Goal: Task Accomplishment & Management: Complete application form

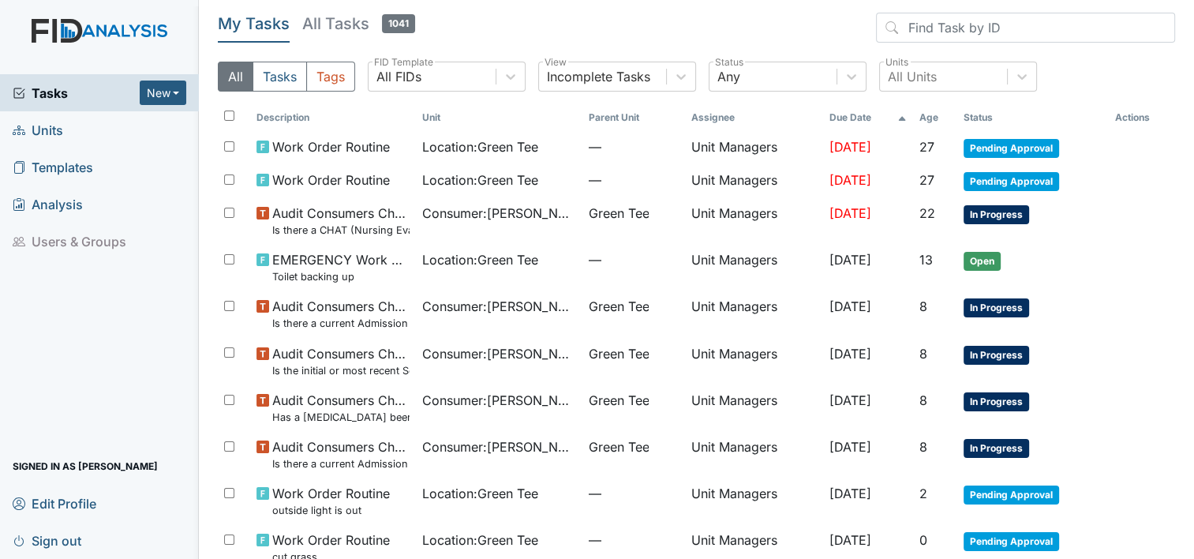
click at [259, 199] on div "Tasks New Form Inspection Document Bundle Units Templates Analysis Users & Grou…" at bounding box center [597, 279] width 1194 height 559
click at [63, 118] on span "Units" at bounding box center [38, 130] width 50 height 24
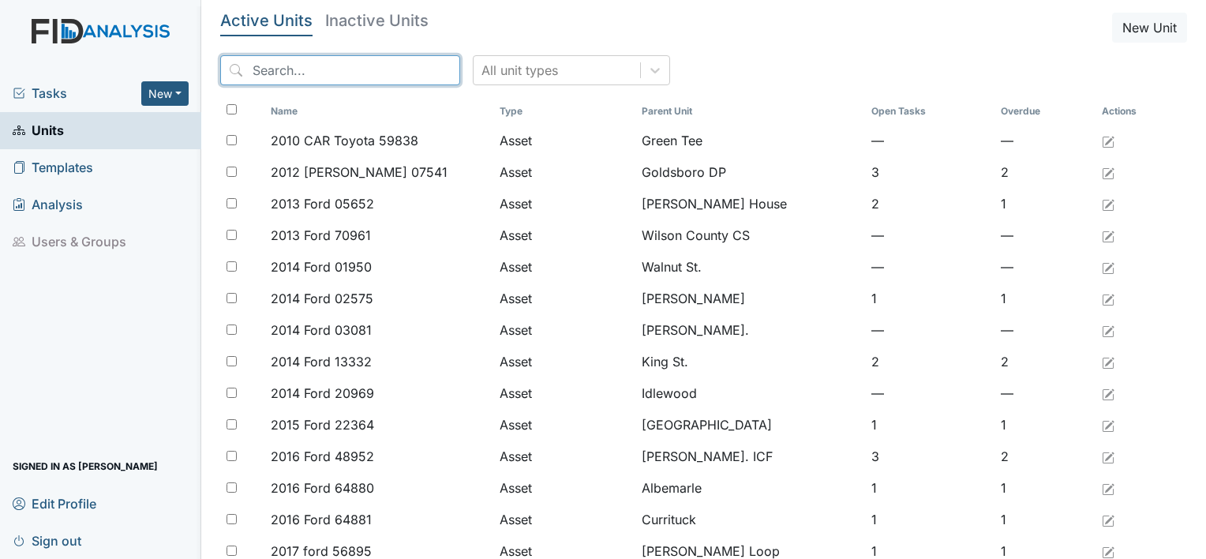
click at [256, 72] on input "search" at bounding box center [340, 70] width 240 height 30
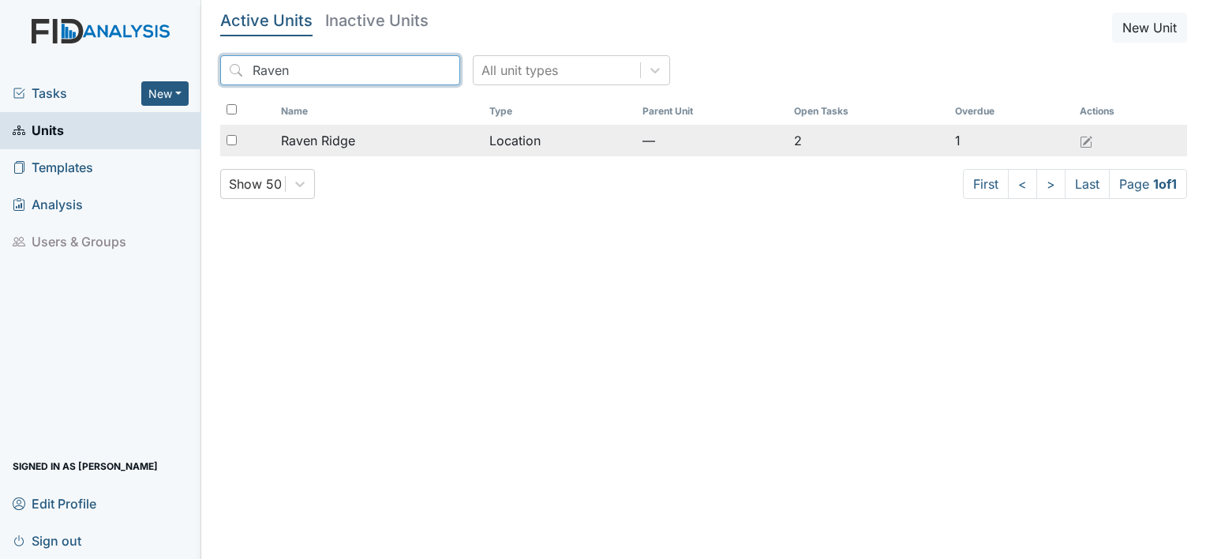
type input "Raven"
click at [316, 140] on span "Raven Ridge" at bounding box center [318, 140] width 74 height 19
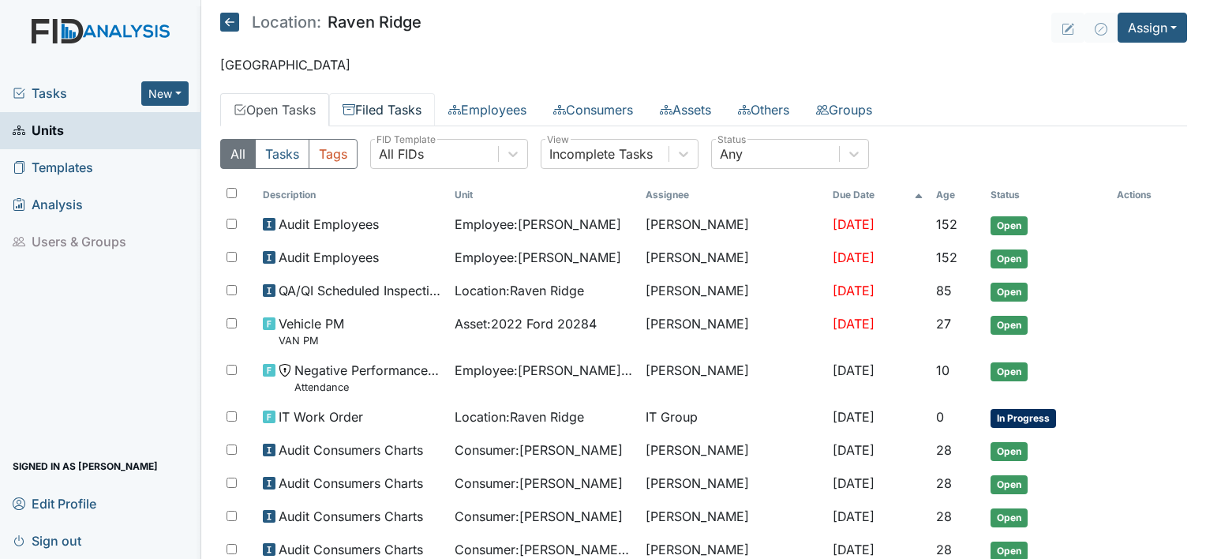
click at [398, 110] on link "Filed Tasks" at bounding box center [382, 109] width 106 height 33
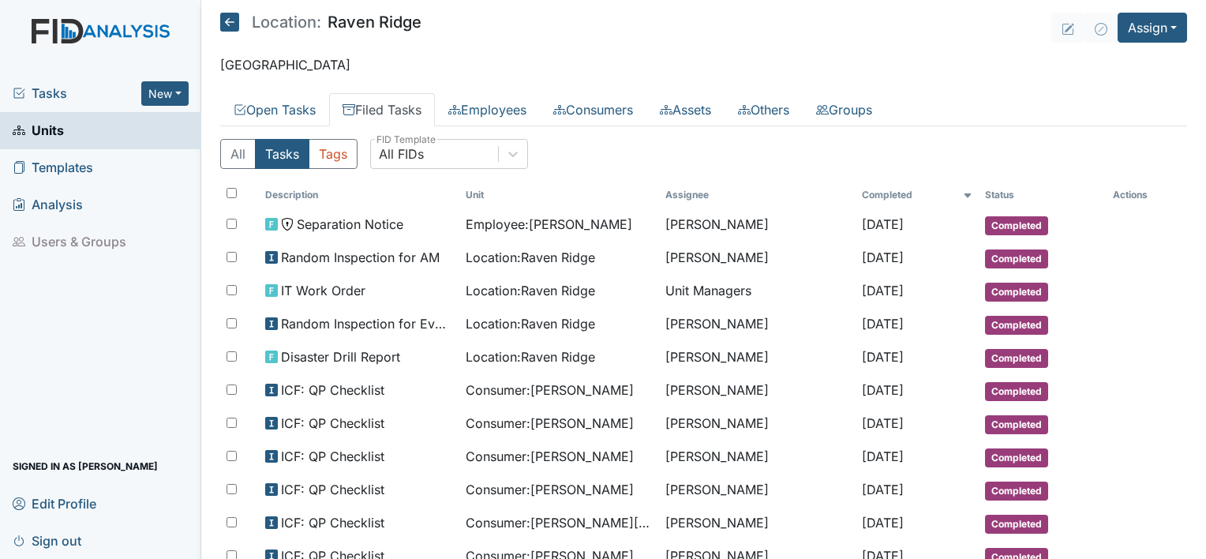
click at [398, 107] on link "Filed Tasks" at bounding box center [382, 109] width 106 height 33
click at [385, 106] on link "Filed Tasks" at bounding box center [382, 109] width 106 height 33
click at [396, 105] on link "Filed Tasks" at bounding box center [382, 109] width 106 height 33
click at [390, 103] on link "Filed Tasks" at bounding box center [382, 109] width 106 height 33
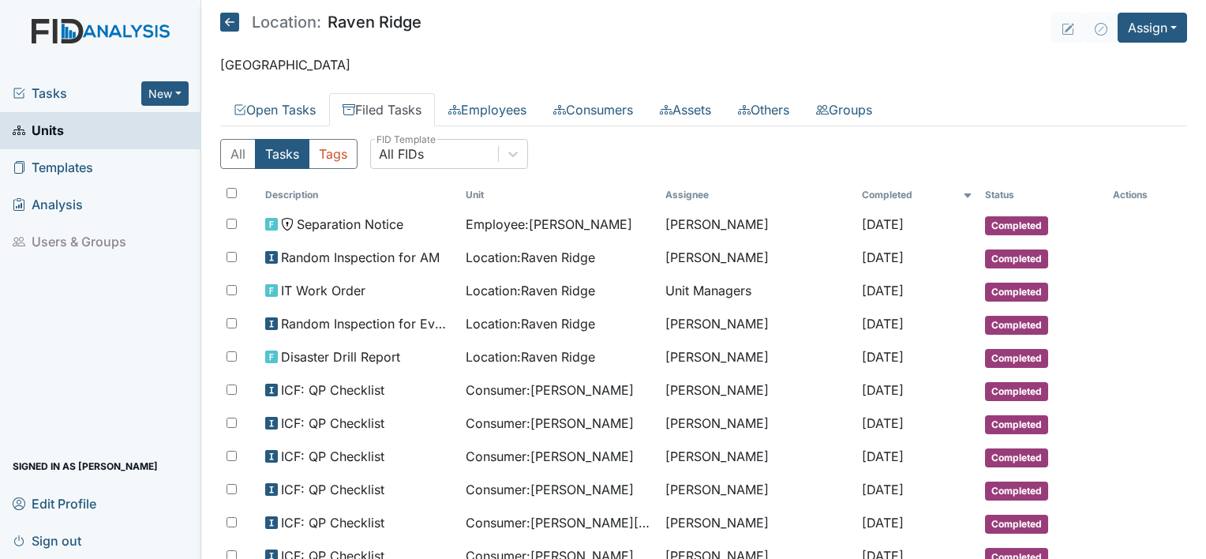
click at [390, 103] on link "Filed Tasks" at bounding box center [382, 109] width 106 height 33
click at [1163, 28] on button "Assign" at bounding box center [1151, 28] width 69 height 30
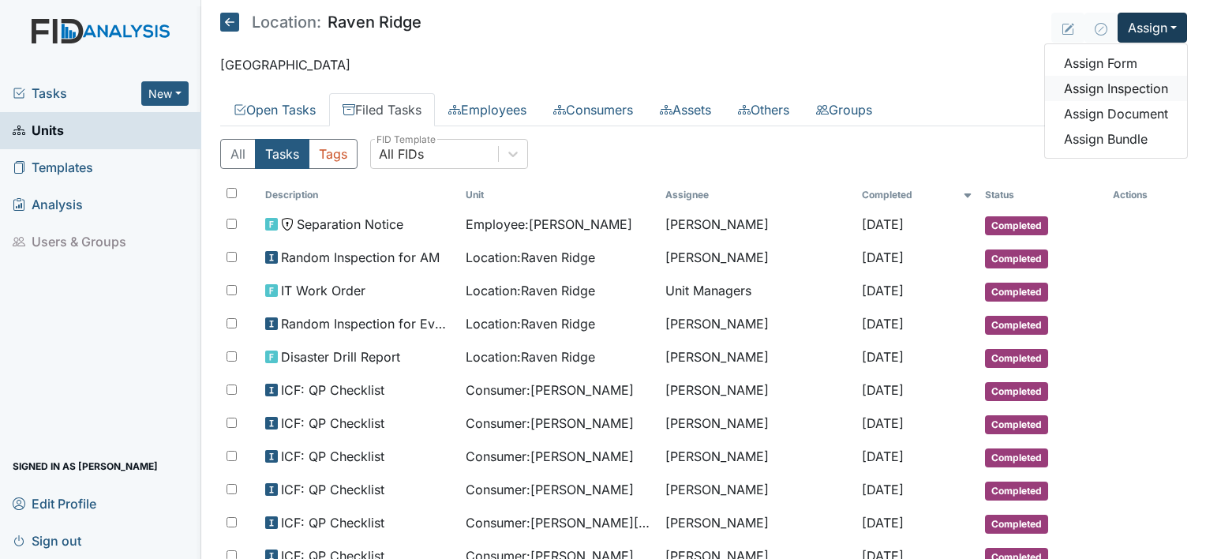
click at [1131, 84] on link "Assign Inspection" at bounding box center [1116, 88] width 142 height 25
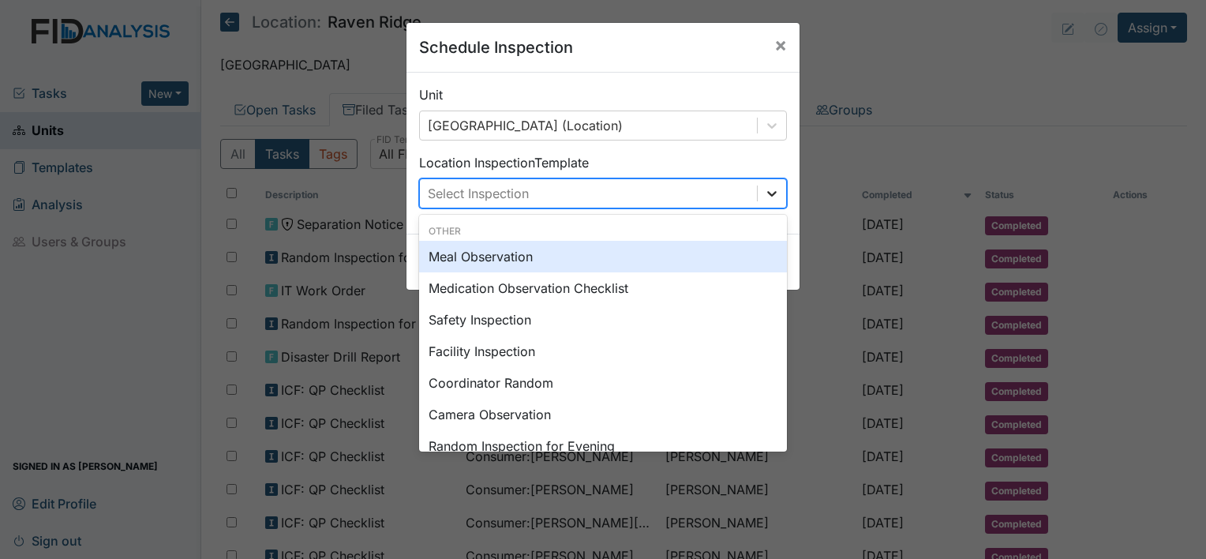
click at [765, 199] on icon at bounding box center [772, 193] width 16 height 16
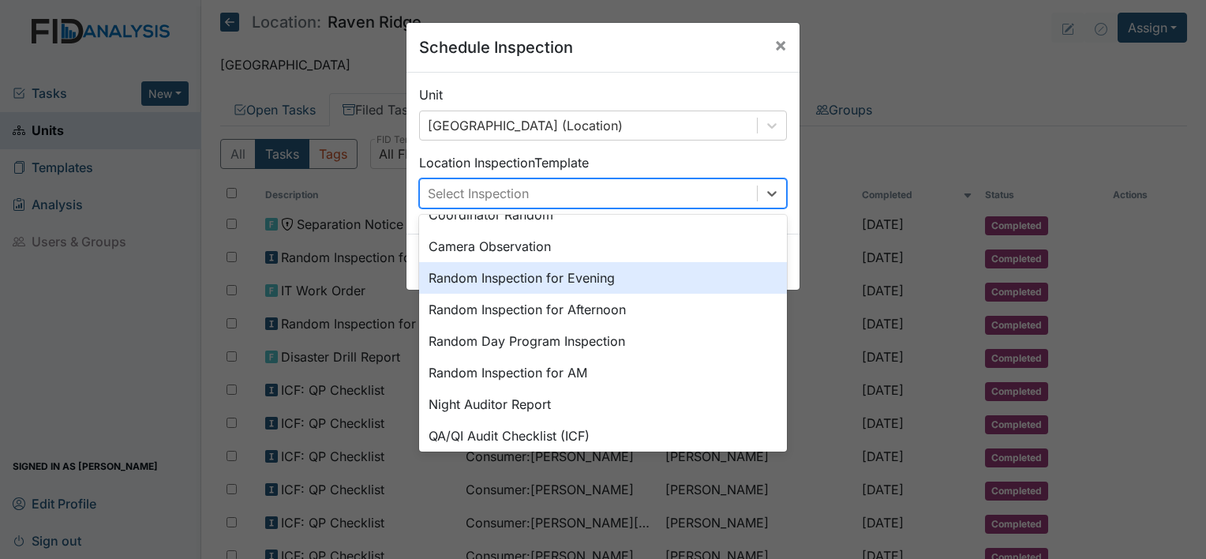
scroll to position [271, 0]
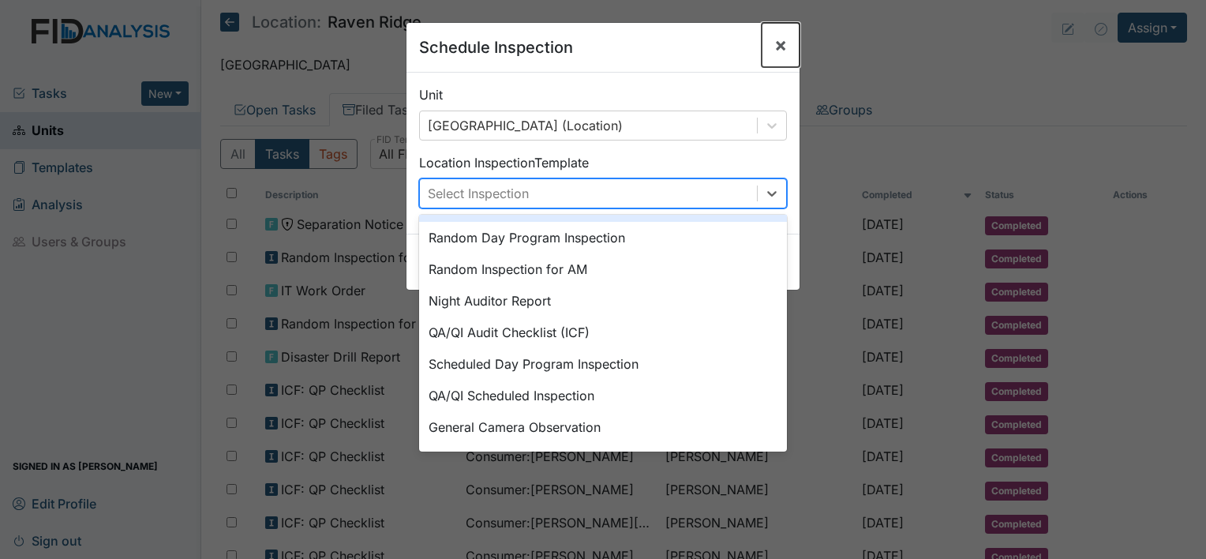
click at [776, 46] on span "×" at bounding box center [780, 44] width 13 height 23
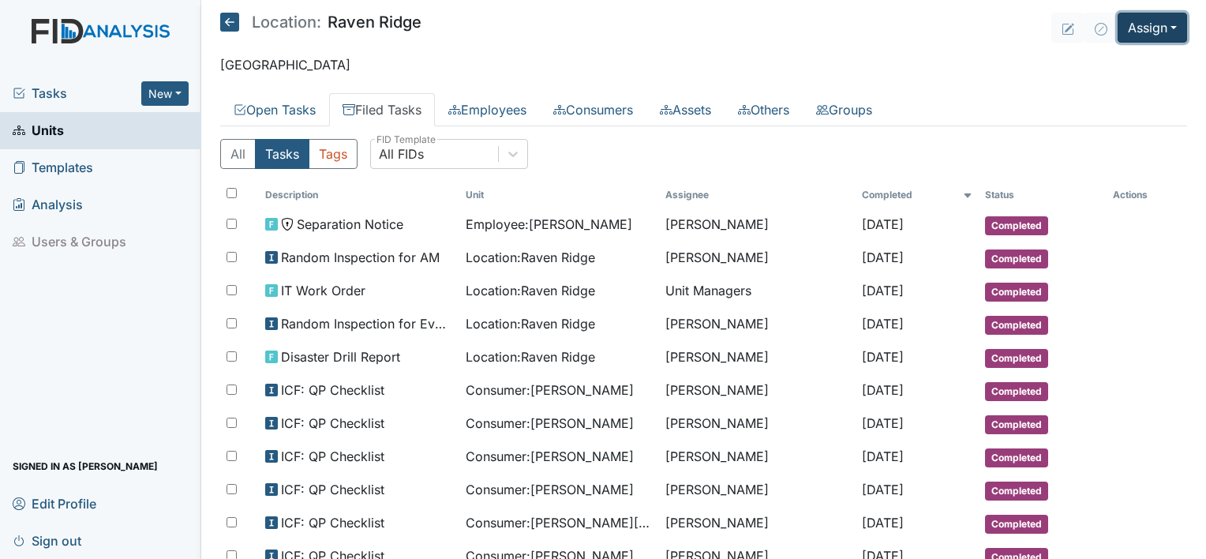
click at [1165, 28] on button "Assign" at bounding box center [1151, 28] width 69 height 30
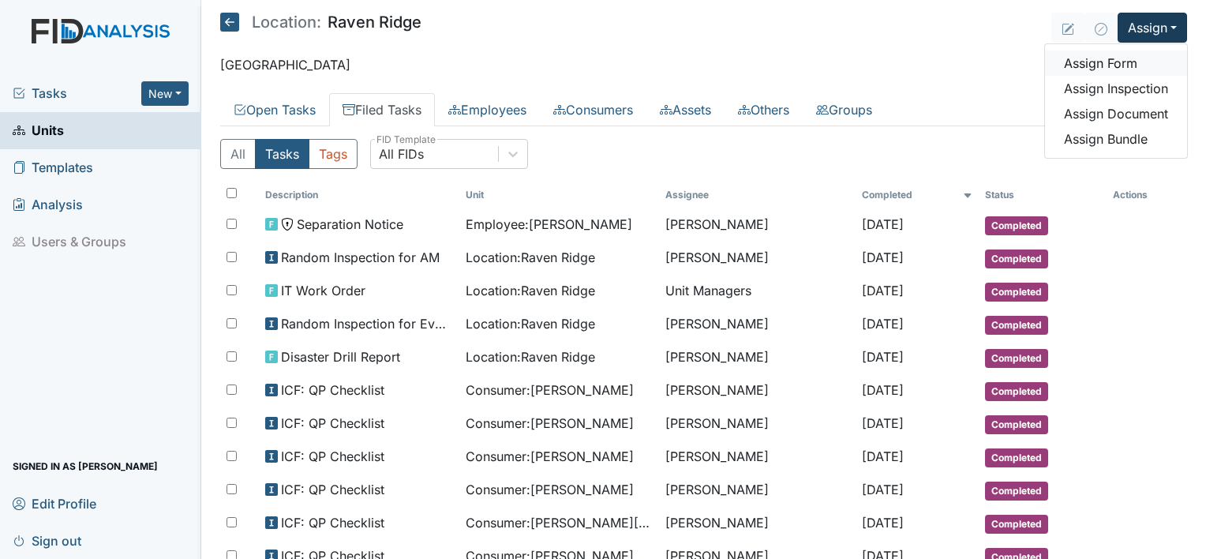
click at [1097, 60] on link "Assign Form" at bounding box center [1116, 62] width 142 height 25
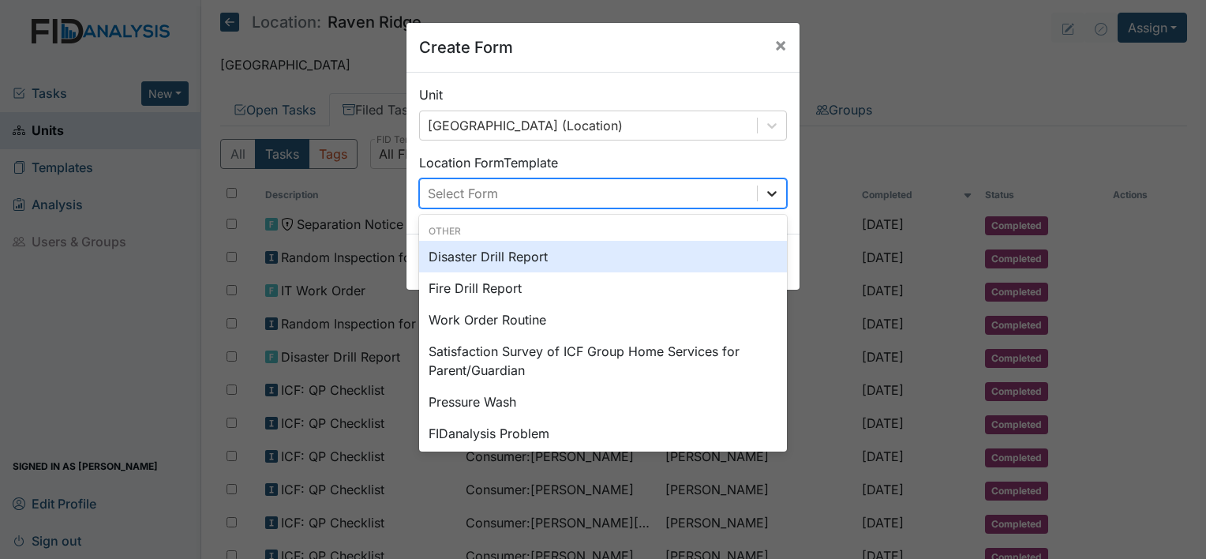
click at [770, 197] on icon at bounding box center [772, 193] width 16 height 16
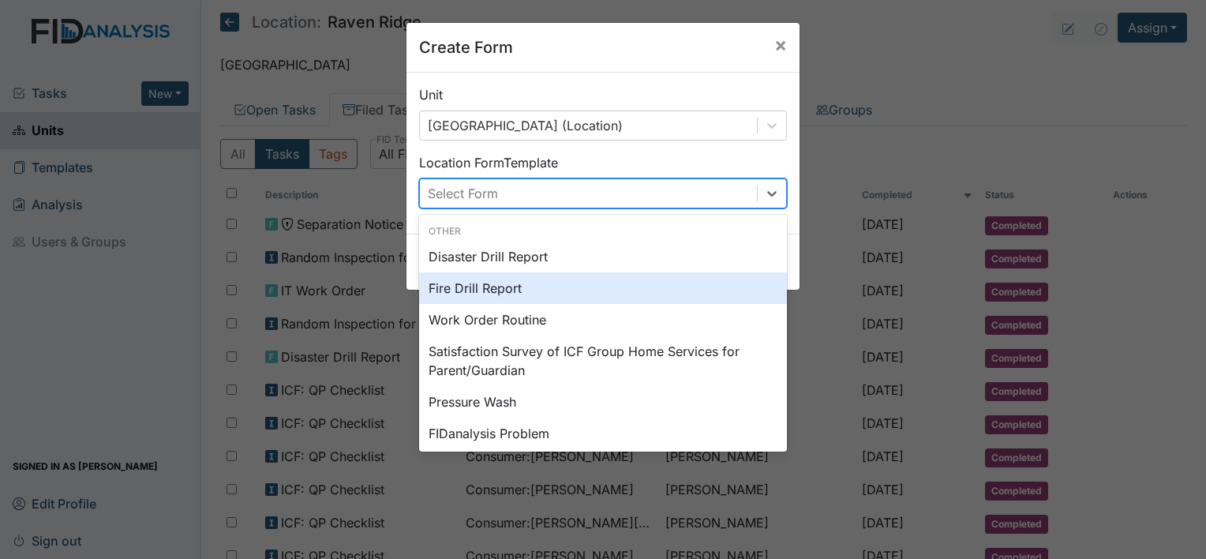
click at [521, 284] on div "Fire Drill Report" at bounding box center [603, 288] width 368 height 32
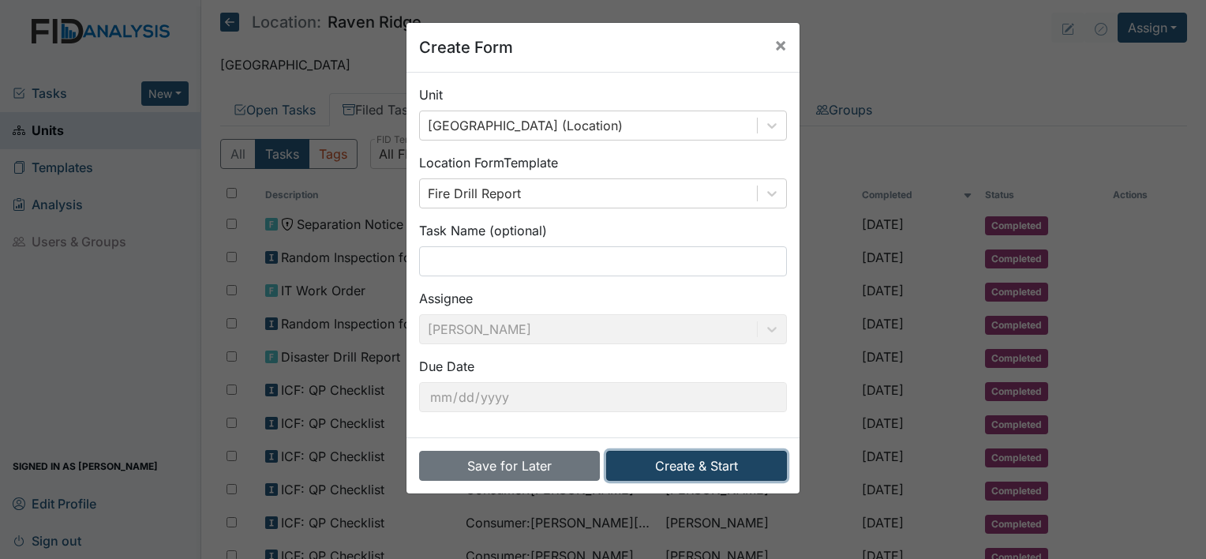
click at [634, 462] on button "Create & Start" at bounding box center [696, 466] width 181 height 30
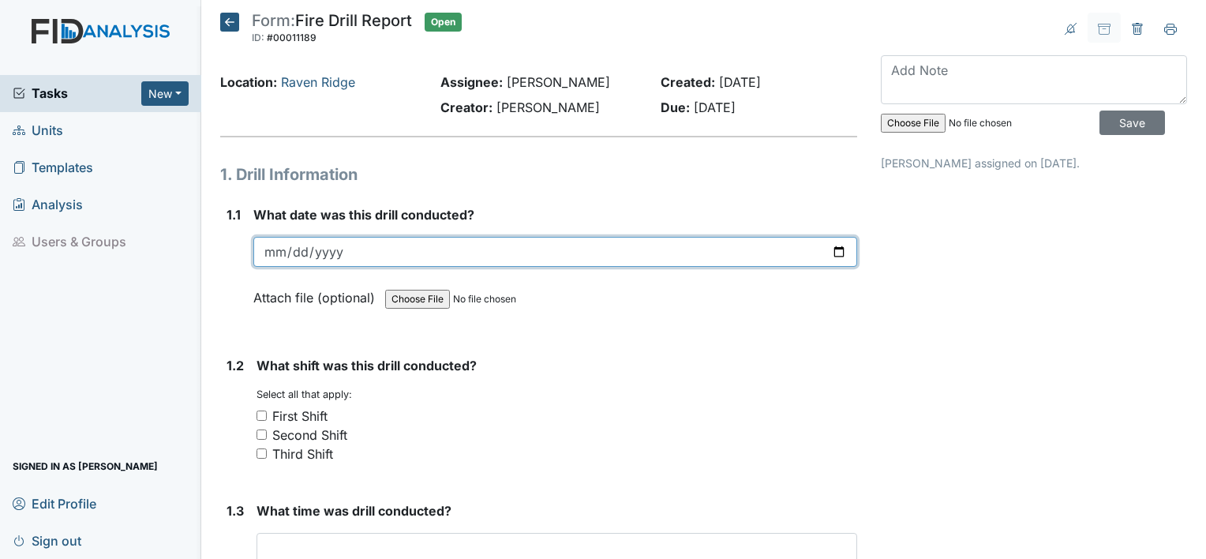
click at [264, 253] on input "date" at bounding box center [555, 252] width 604 height 30
type input "2025-08-13"
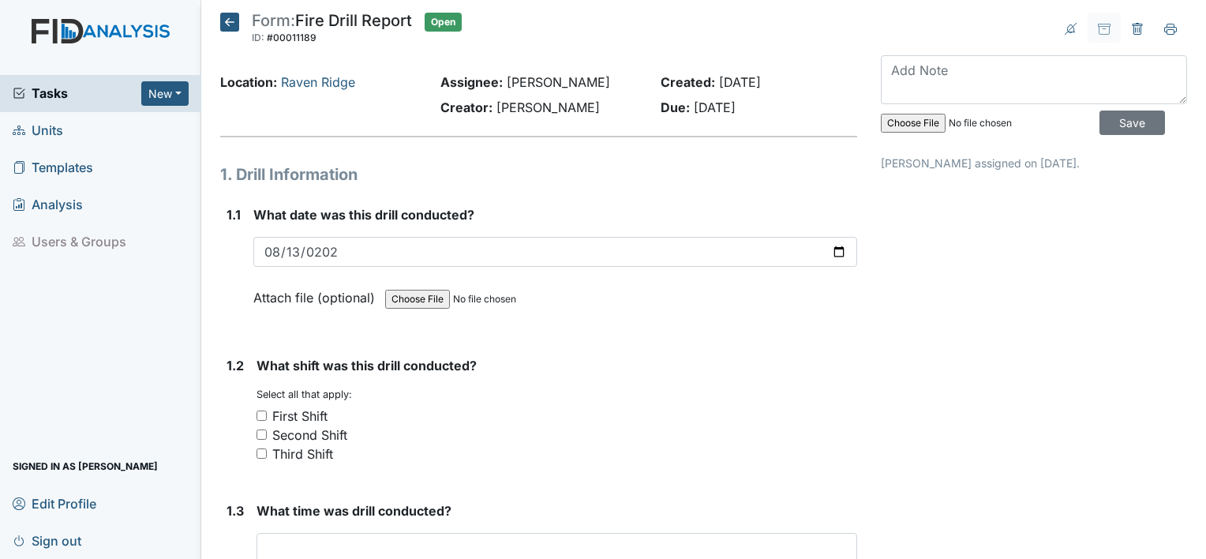
click at [260, 452] on input "Third Shift" at bounding box center [261, 453] width 10 height 10
checkbox input "true"
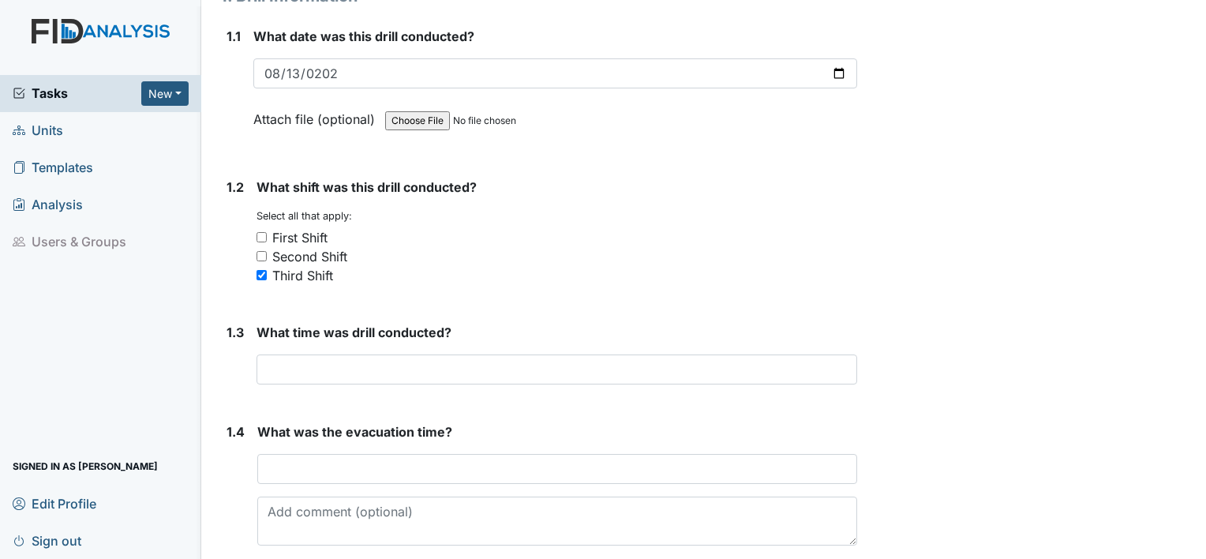
scroll to position [231, 0]
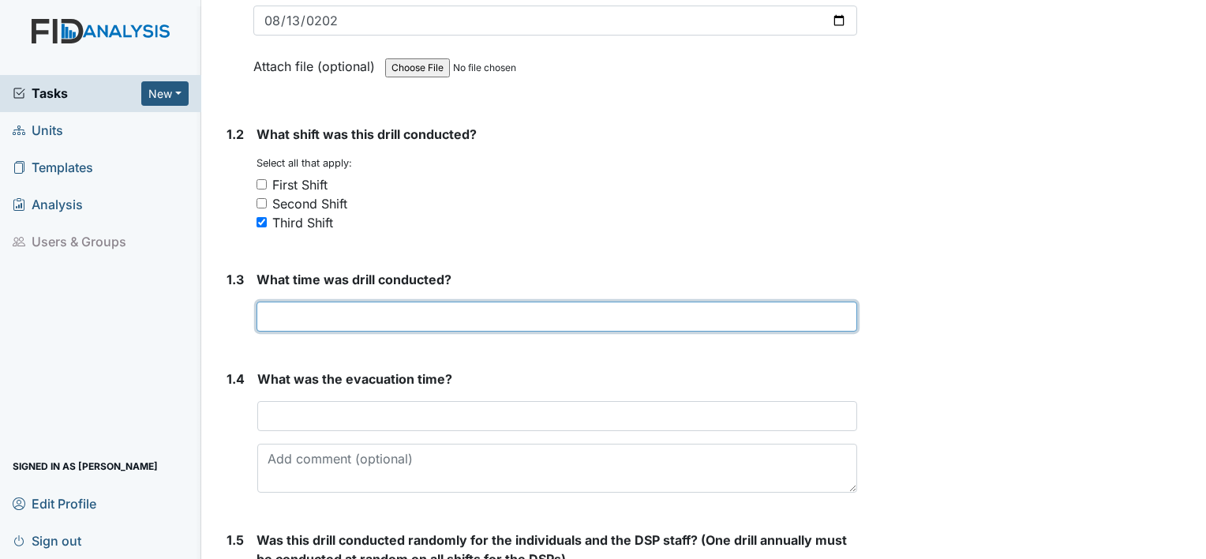
click at [411, 308] on input "text" at bounding box center [556, 316] width 600 height 30
type input "4:00 am"
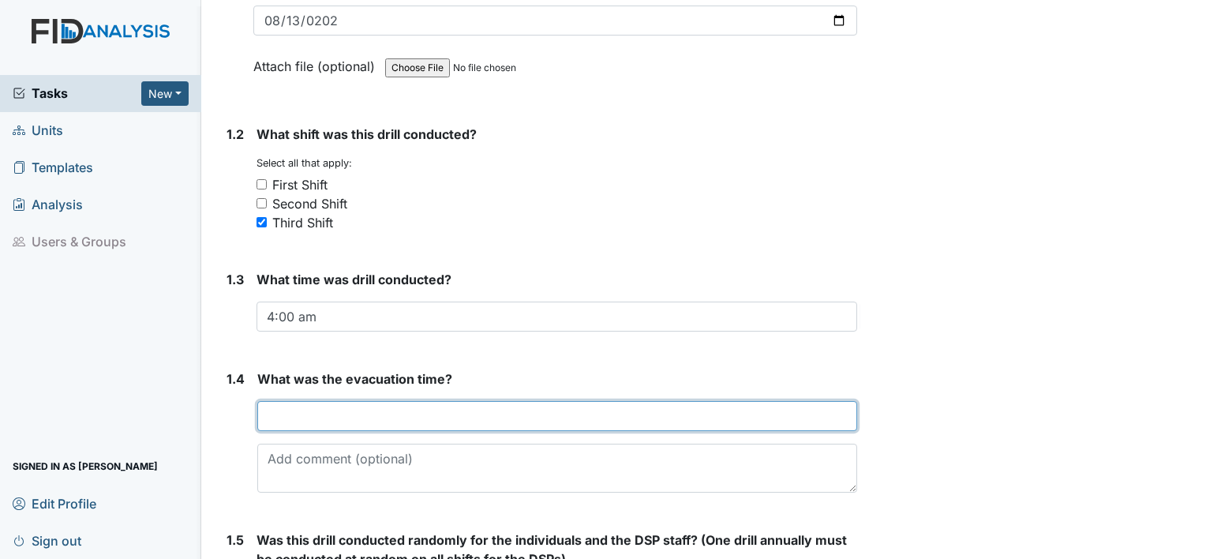
click at [309, 417] on input "text" at bounding box center [557, 416] width 600 height 30
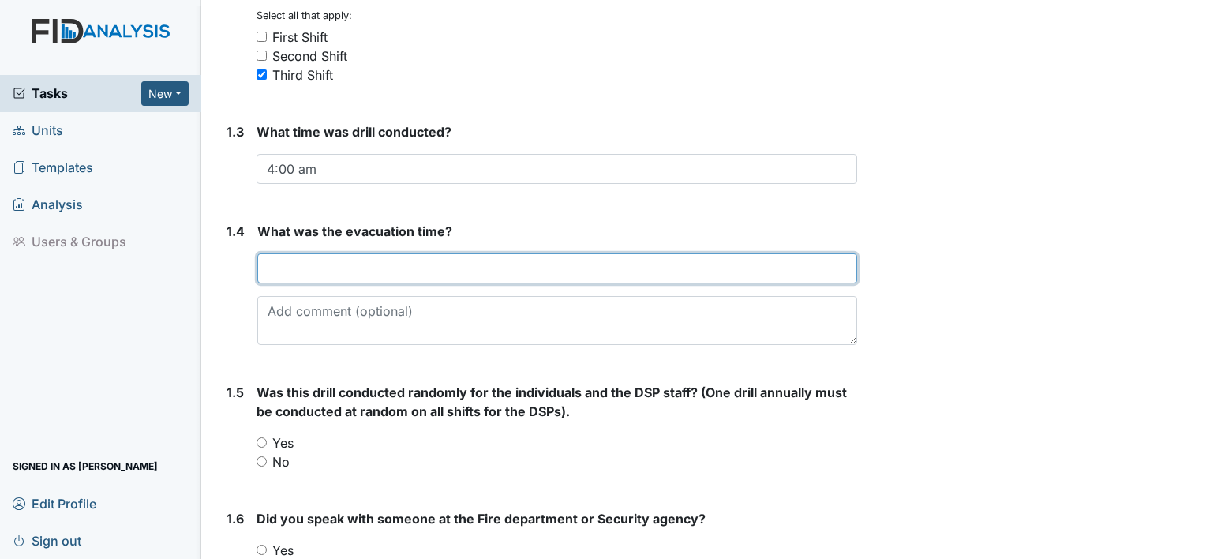
scroll to position [420, 0]
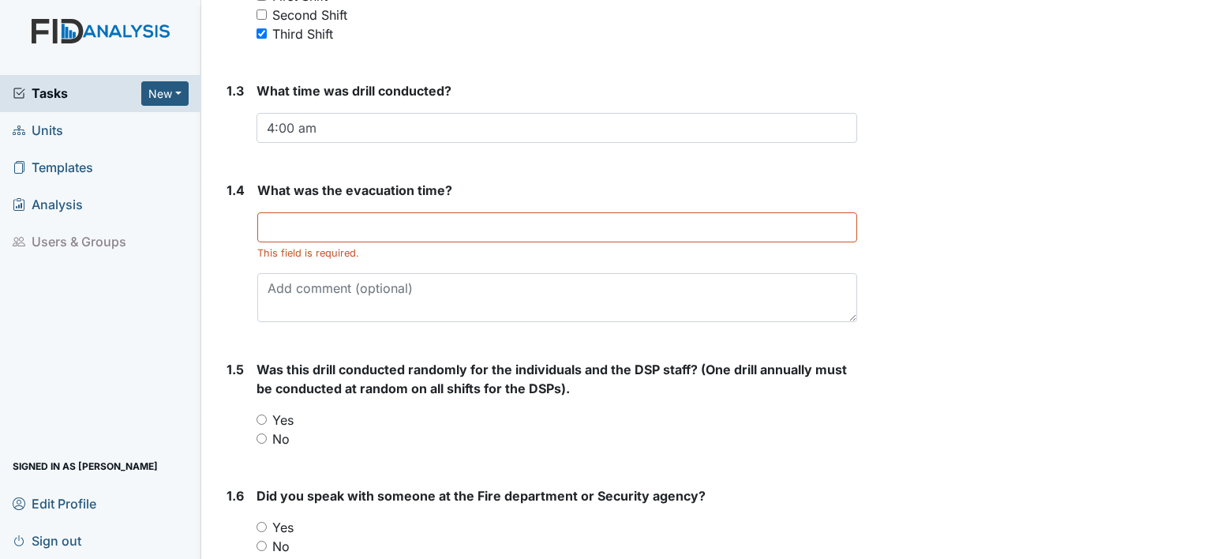
click at [262, 396] on div "Was this drill conducted randomly for the individuals and the DSP staff? (One d…" at bounding box center [556, 404] width 600 height 88
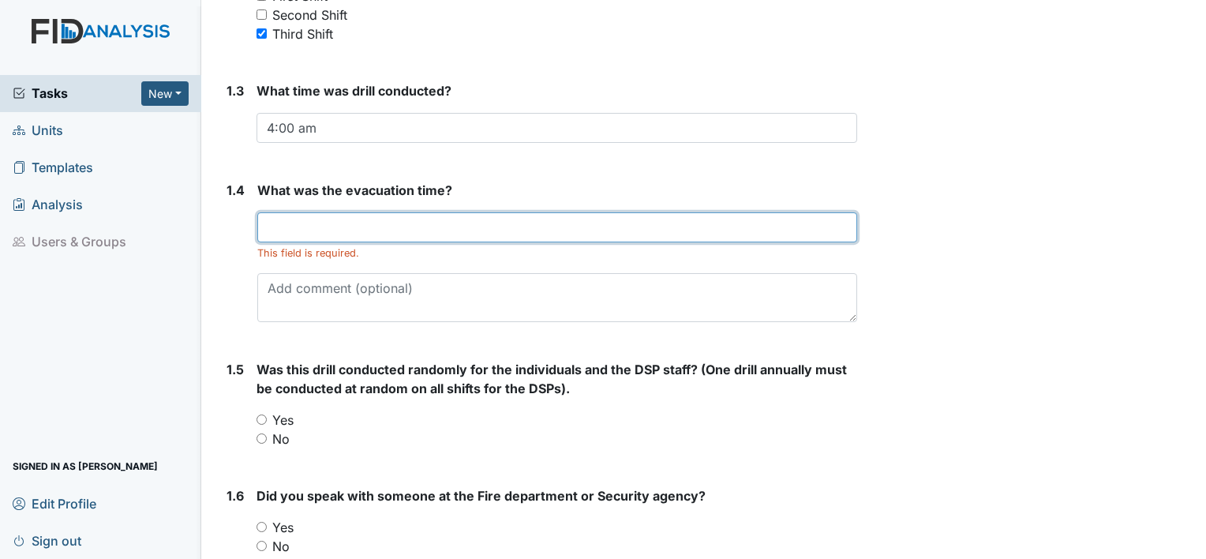
click at [281, 216] on input "text" at bounding box center [557, 227] width 600 height 30
type input "4:05"
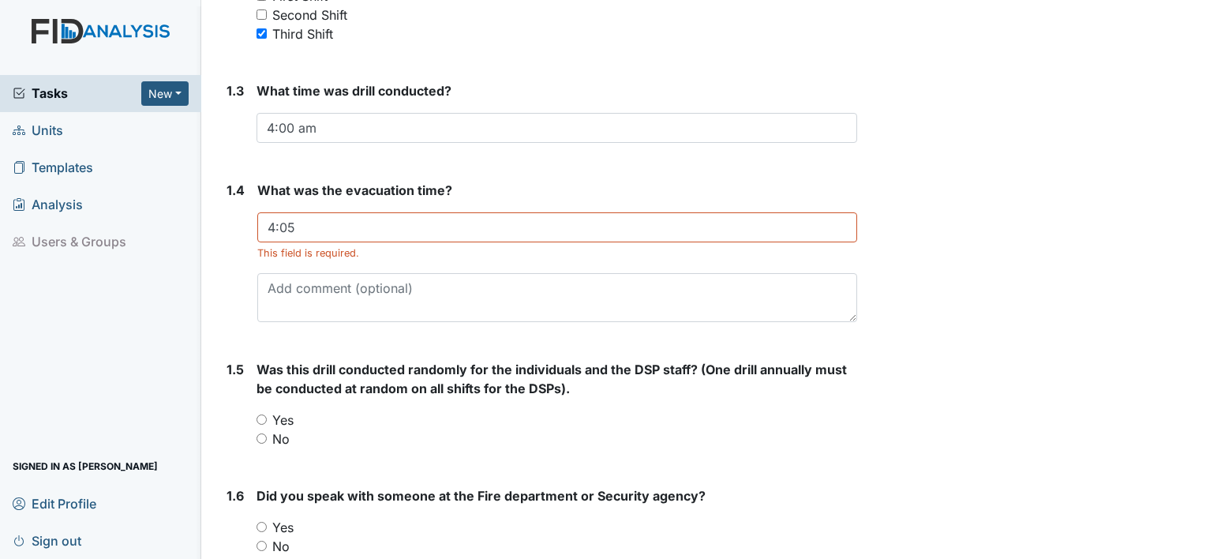
click at [259, 417] on input "Yes" at bounding box center [261, 419] width 10 height 10
radio input "true"
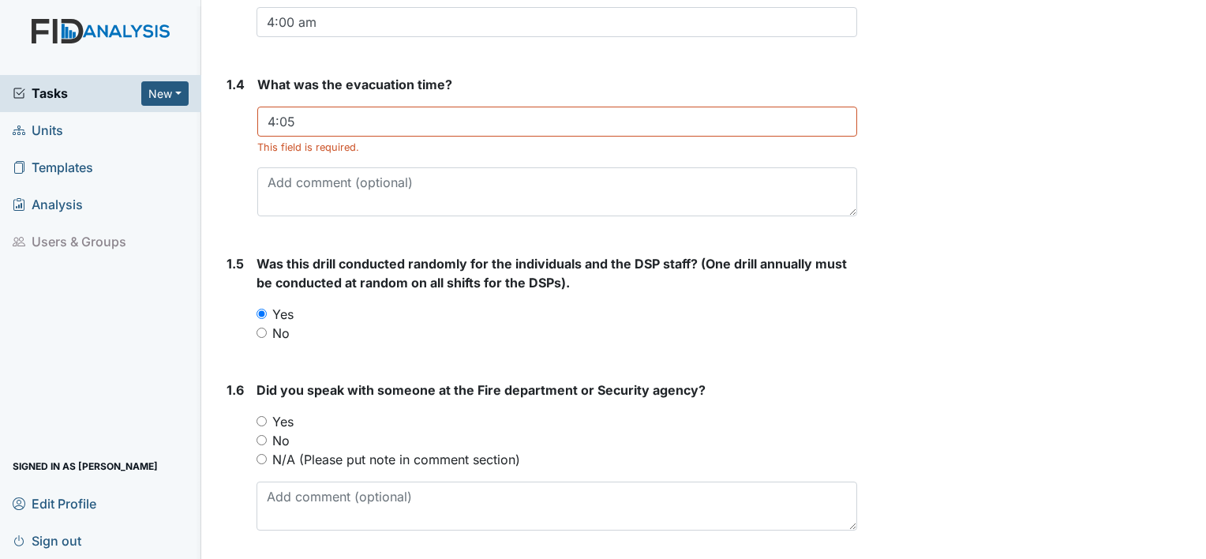
scroll to position [557, 0]
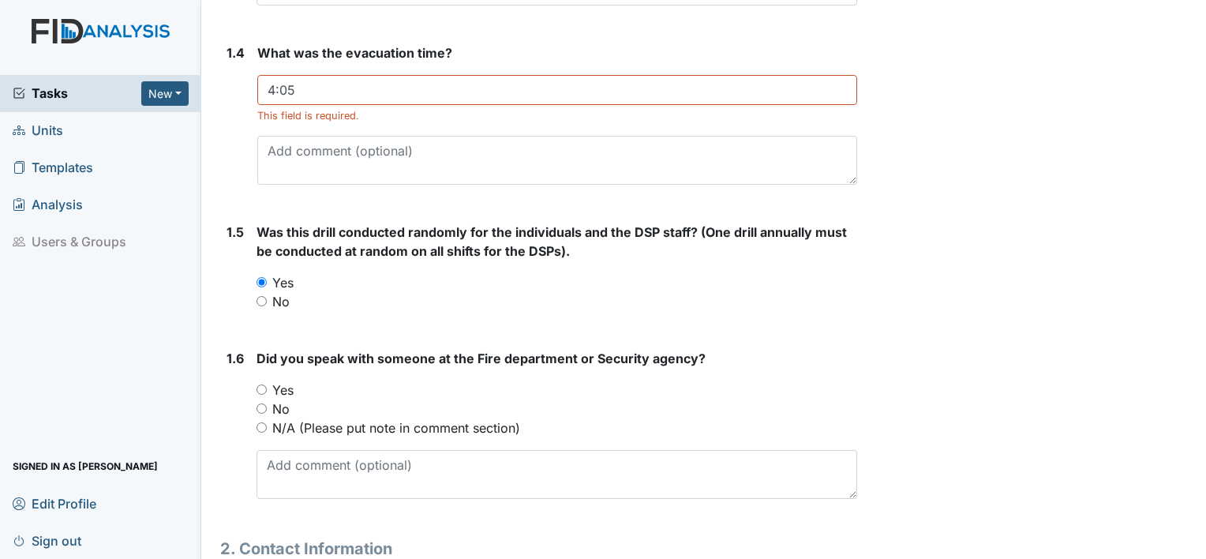
click at [260, 388] on input "Yes" at bounding box center [261, 389] width 10 height 10
radio input "true"
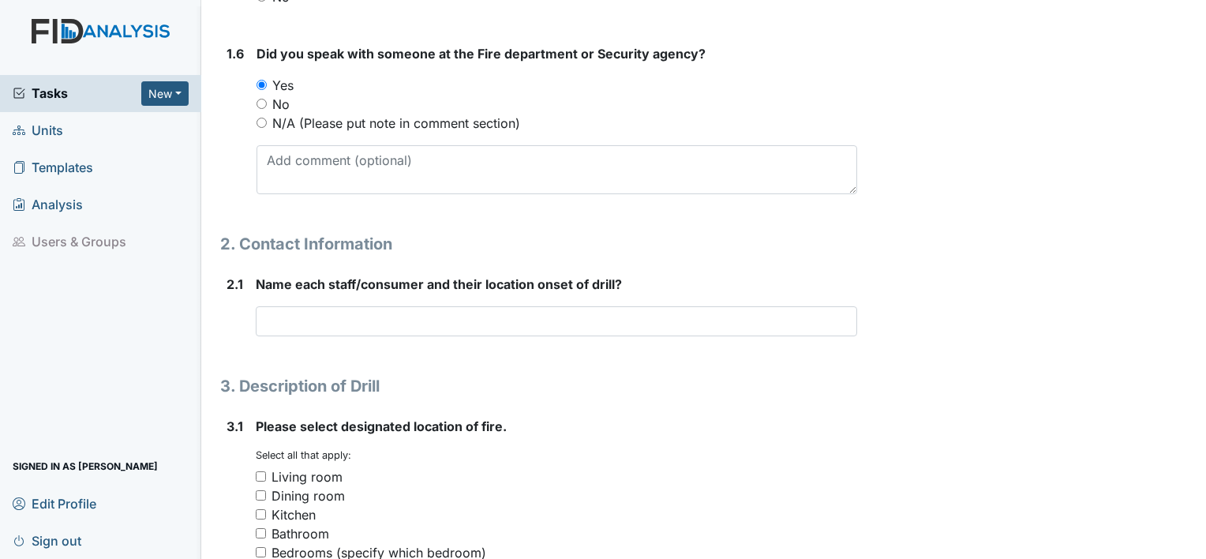
scroll to position [925, 0]
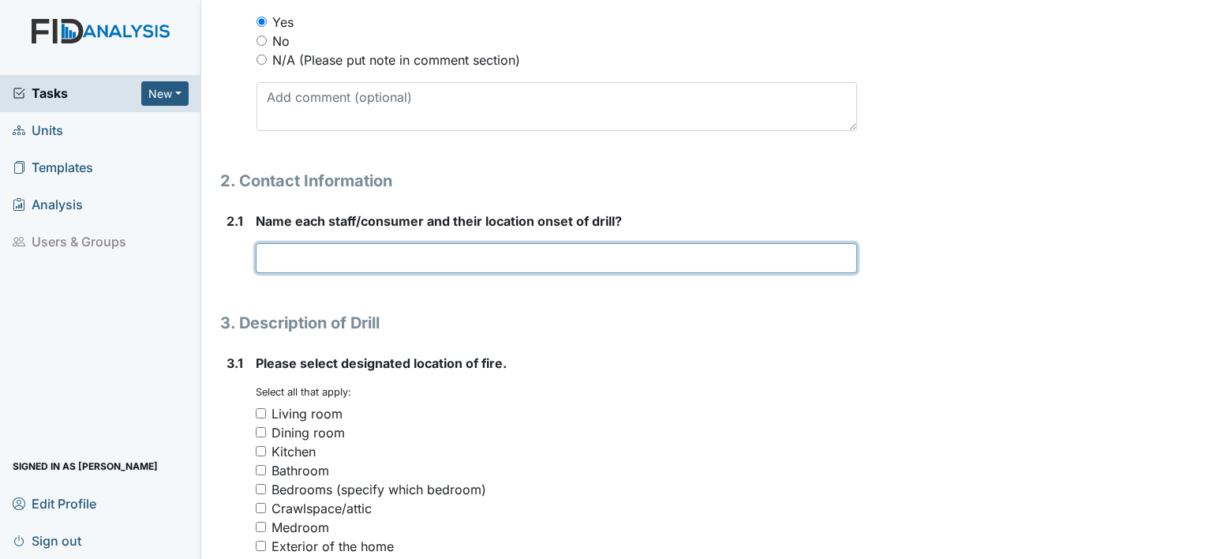
click at [294, 251] on input "text" at bounding box center [556, 258] width 601 height 30
type input "CT, AC, BB, WL, NH, RB was in bed sleep"
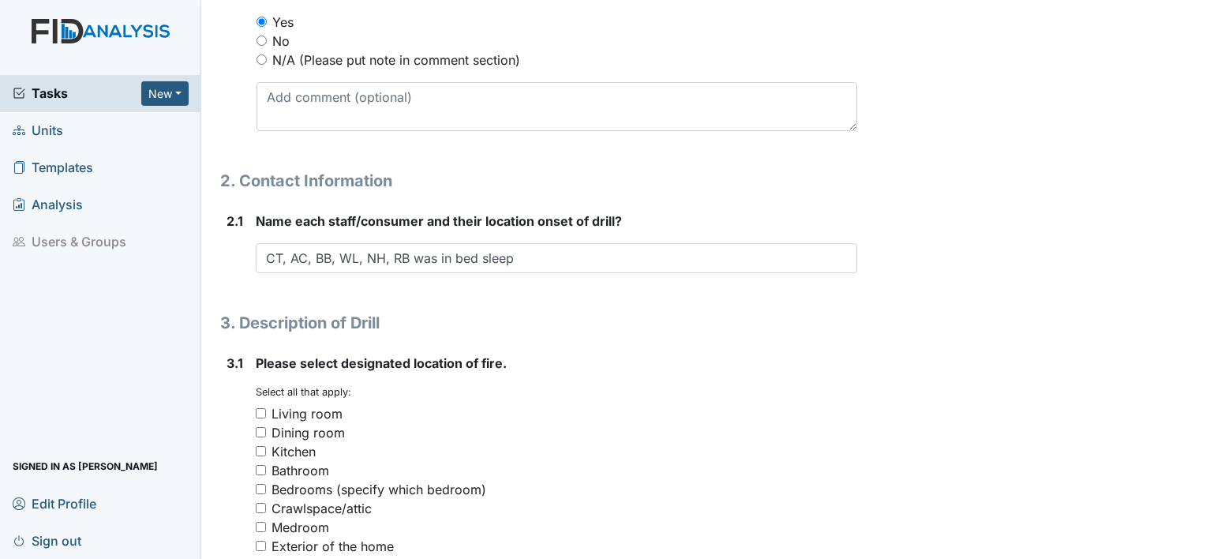
click at [338, 141] on form "Did you speak with someone at the Fire department or Security agency? You must …" at bounding box center [556, 62] width 600 height 163
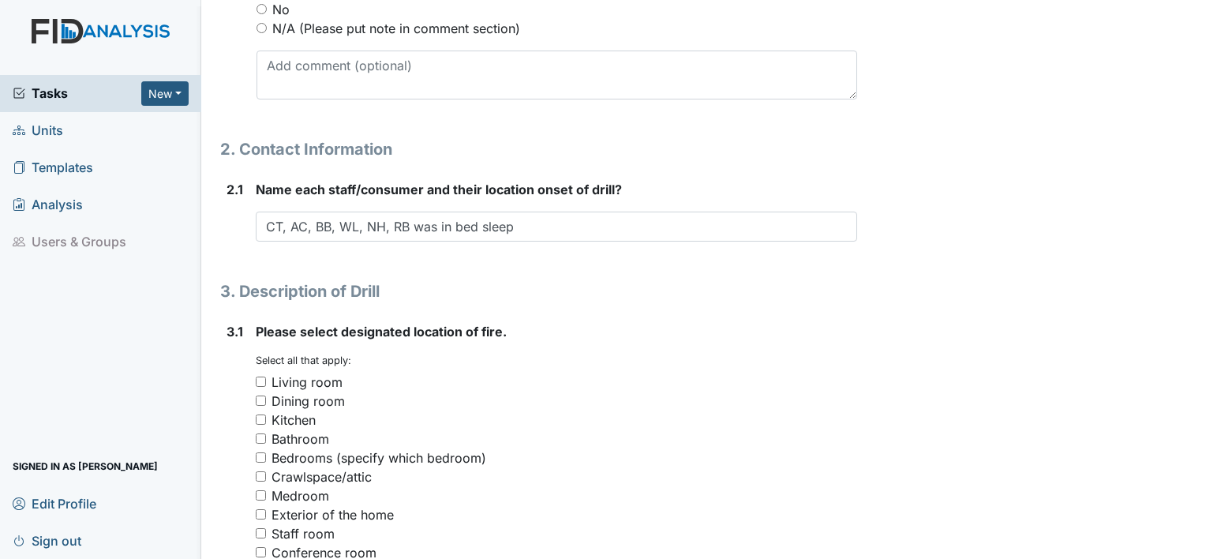
scroll to position [1082, 0]
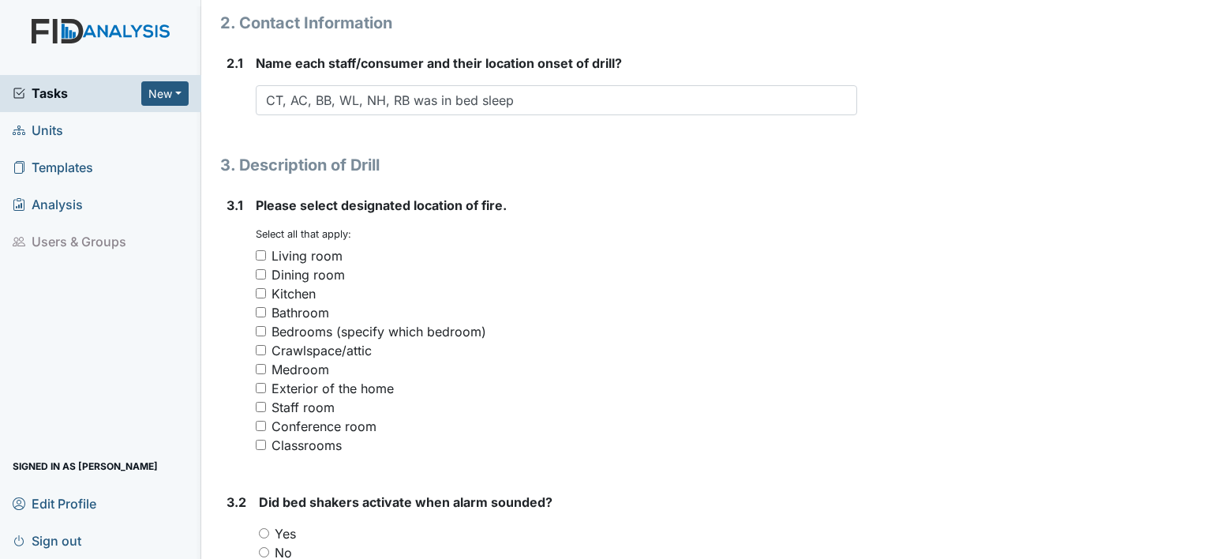
click at [264, 289] on input "Kitchen" at bounding box center [261, 293] width 10 height 10
checkbox input "true"
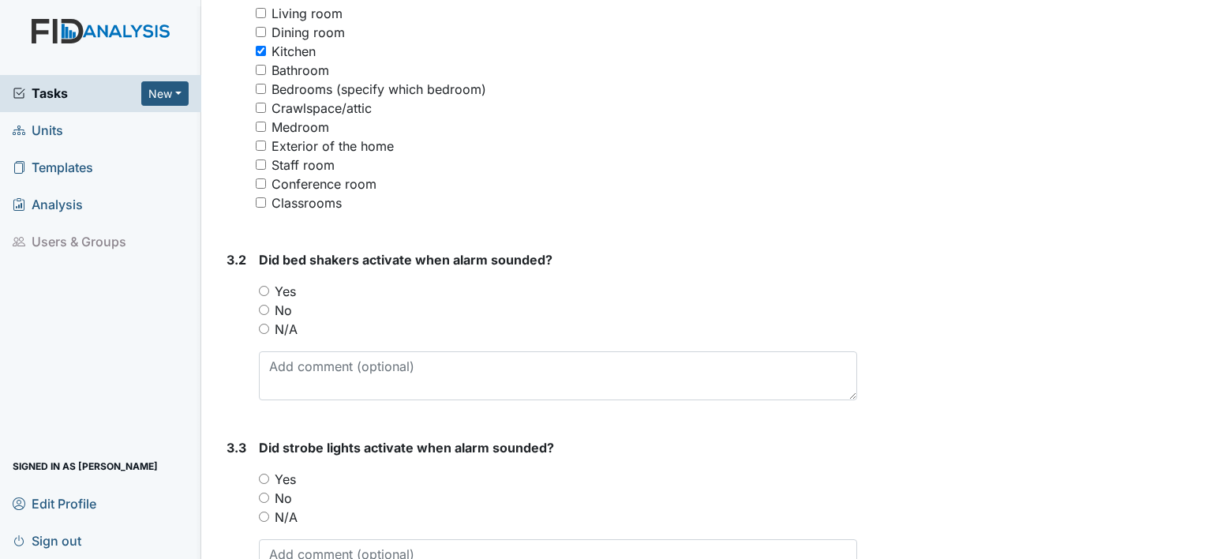
scroll to position [1356, 0]
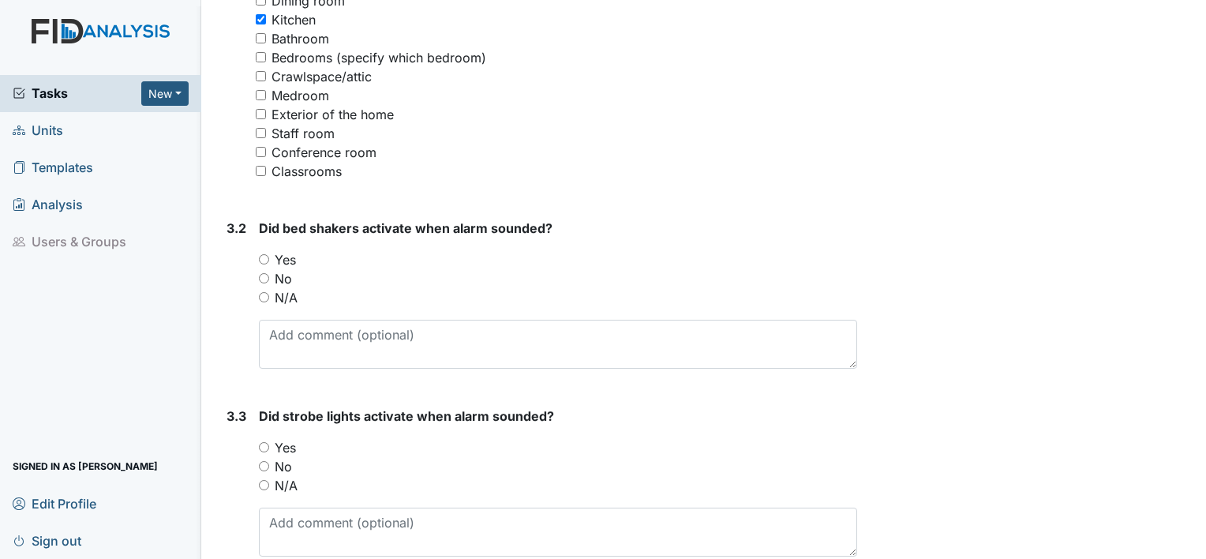
click at [261, 293] on input "N/A" at bounding box center [264, 297] width 10 height 10
radio input "true"
click at [265, 442] on input "Yes" at bounding box center [264, 447] width 10 height 10
radio input "true"
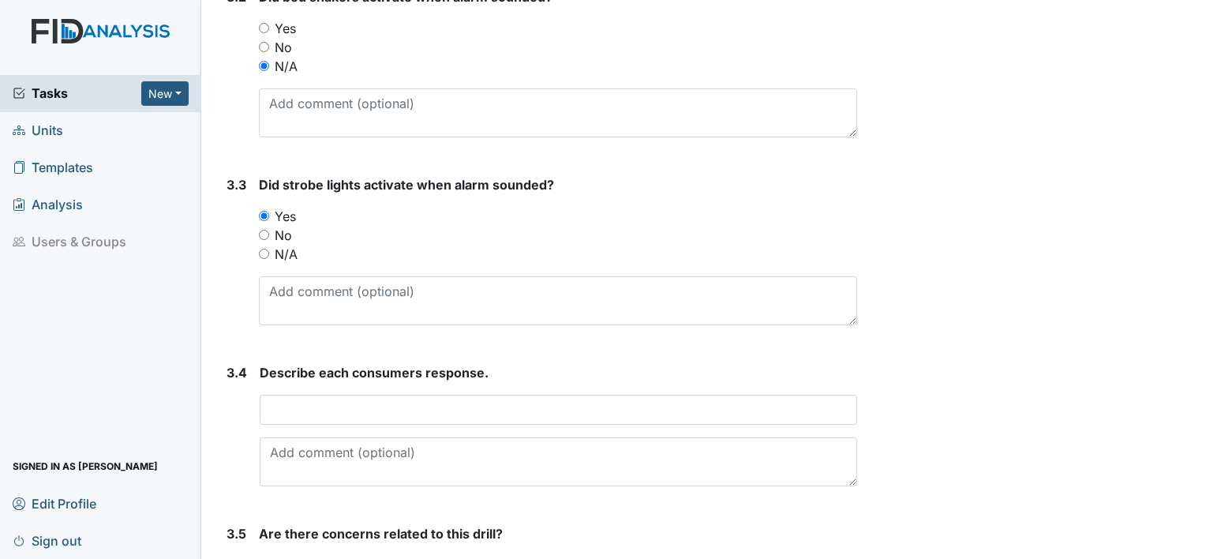
scroll to position [1651, 0]
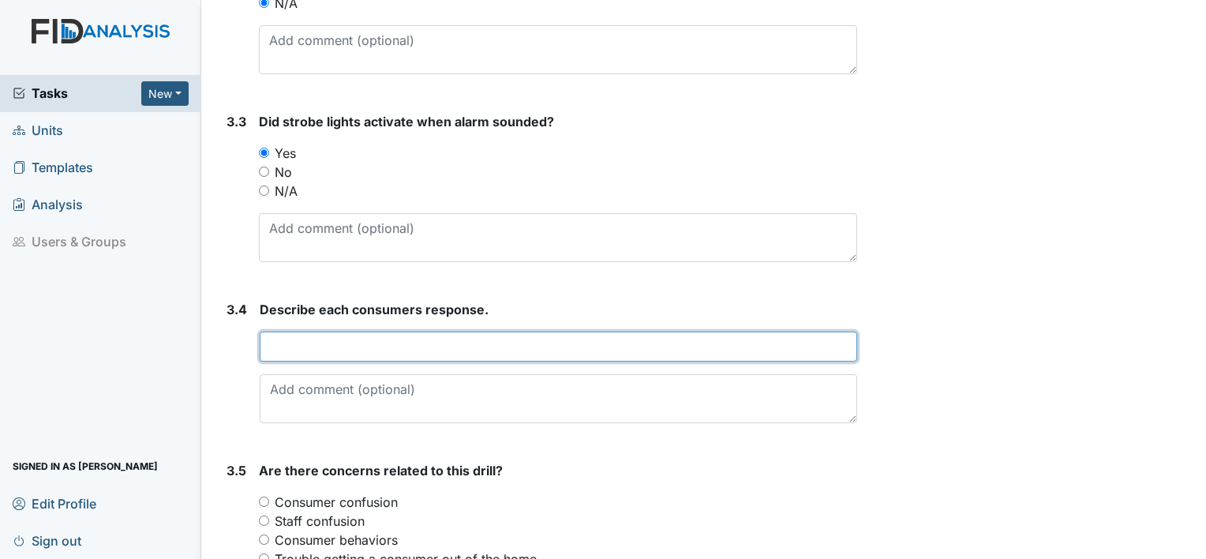
click at [344, 340] on input "text" at bounding box center [558, 346] width 597 height 30
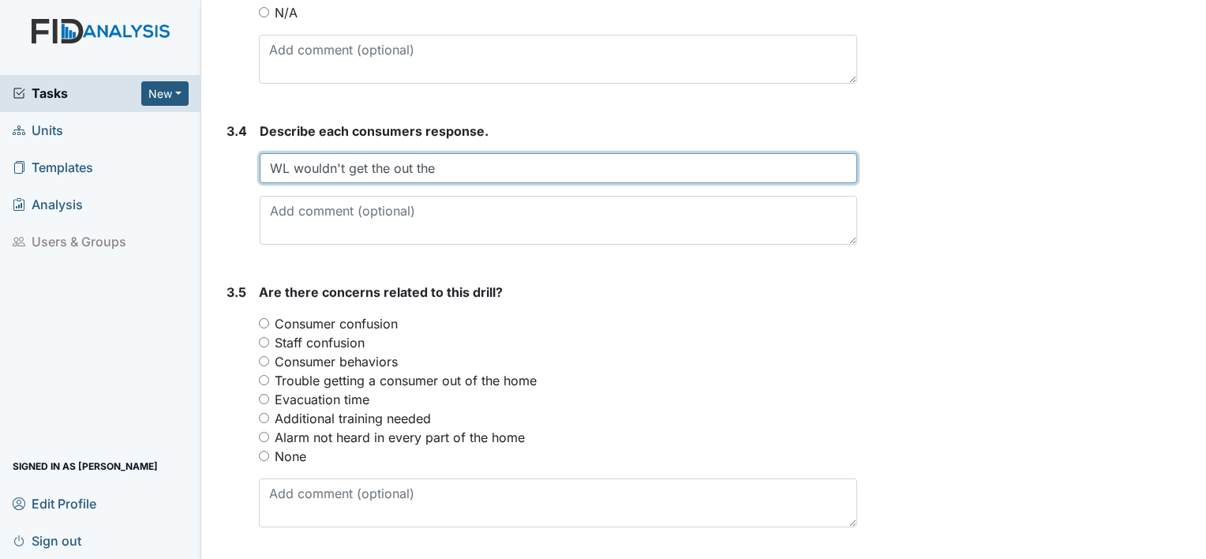
scroll to position [1840, 0]
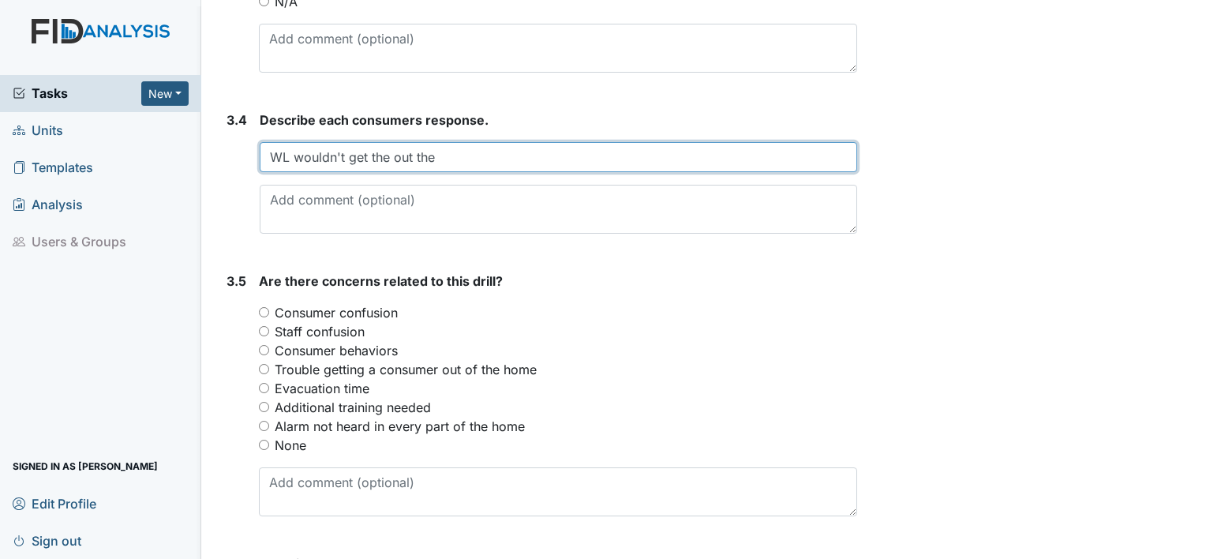
type input "WL wouldn't get the out the"
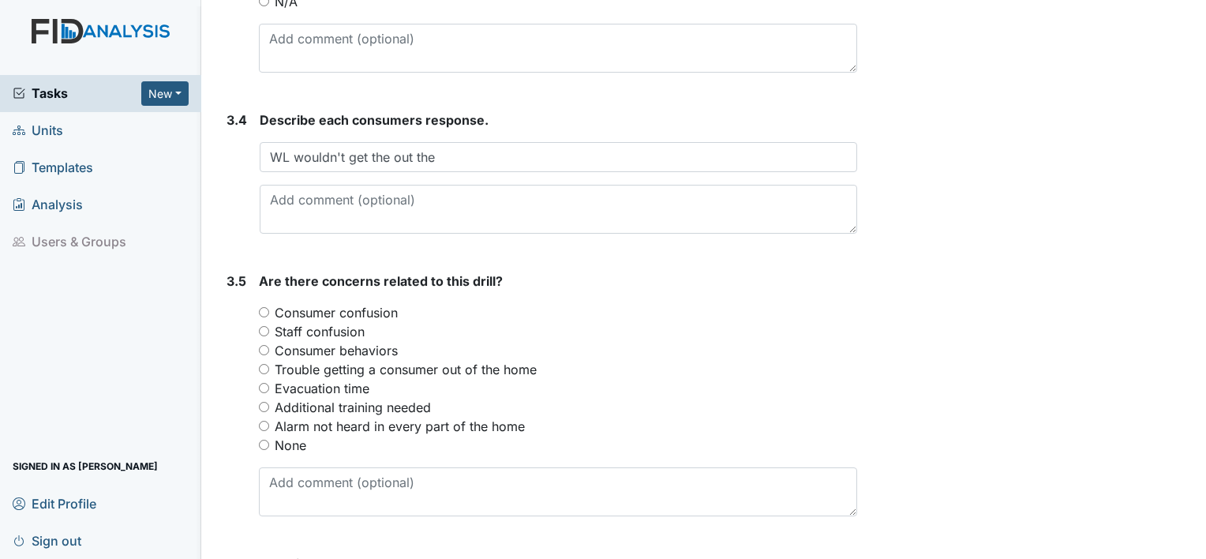
click at [264, 346] on input "Consumer behaviors" at bounding box center [264, 350] width 10 height 10
radio input "true"
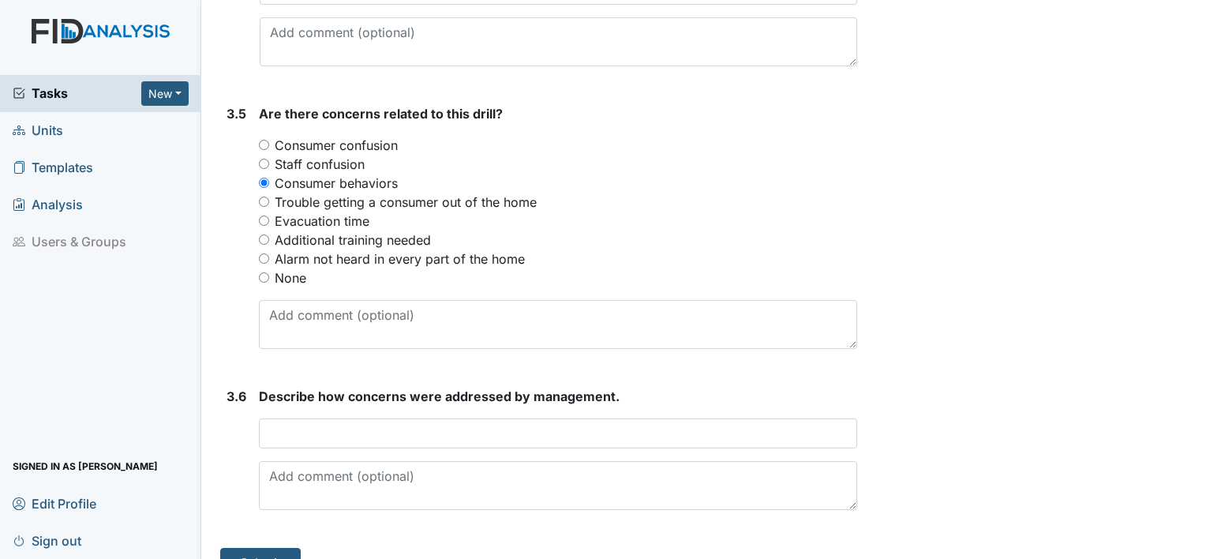
scroll to position [2036, 0]
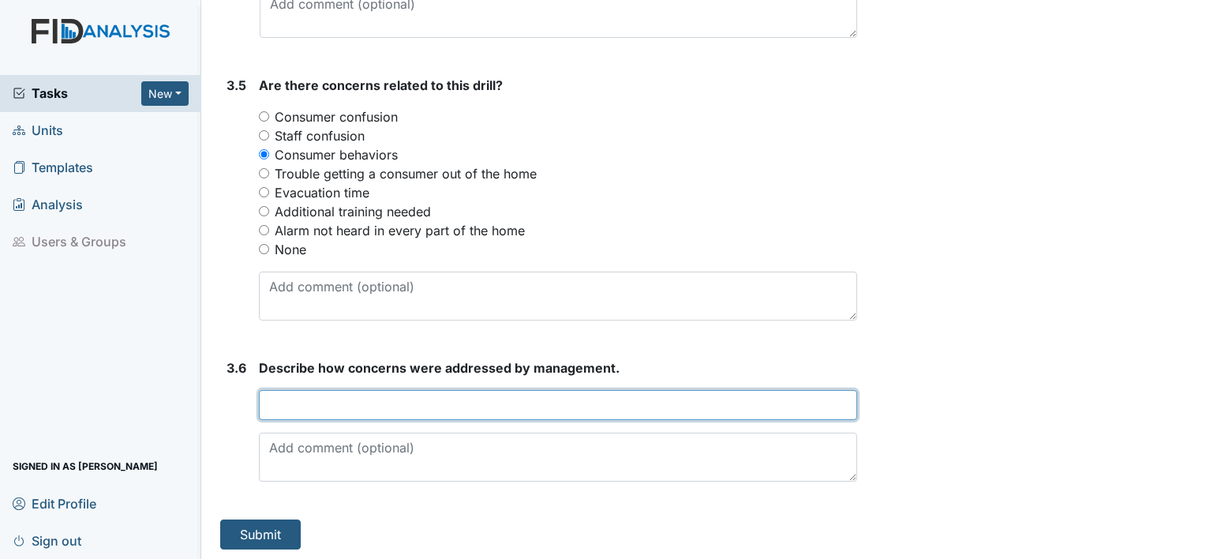
click at [315, 398] on input "text" at bounding box center [558, 405] width 598 height 30
type input "yes"
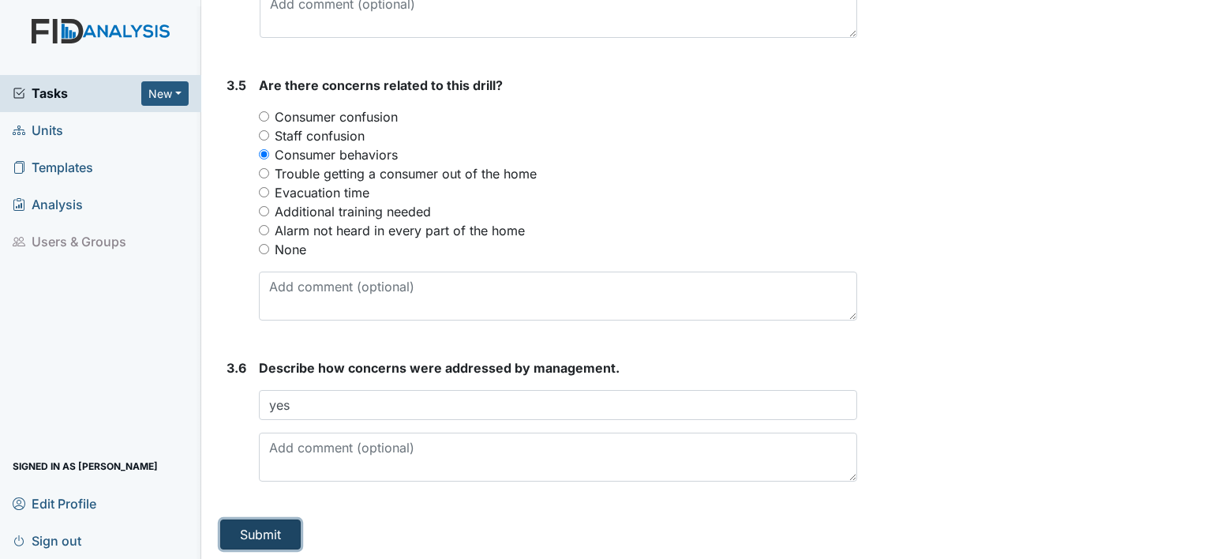
click at [271, 530] on button "Submit" at bounding box center [260, 534] width 80 height 30
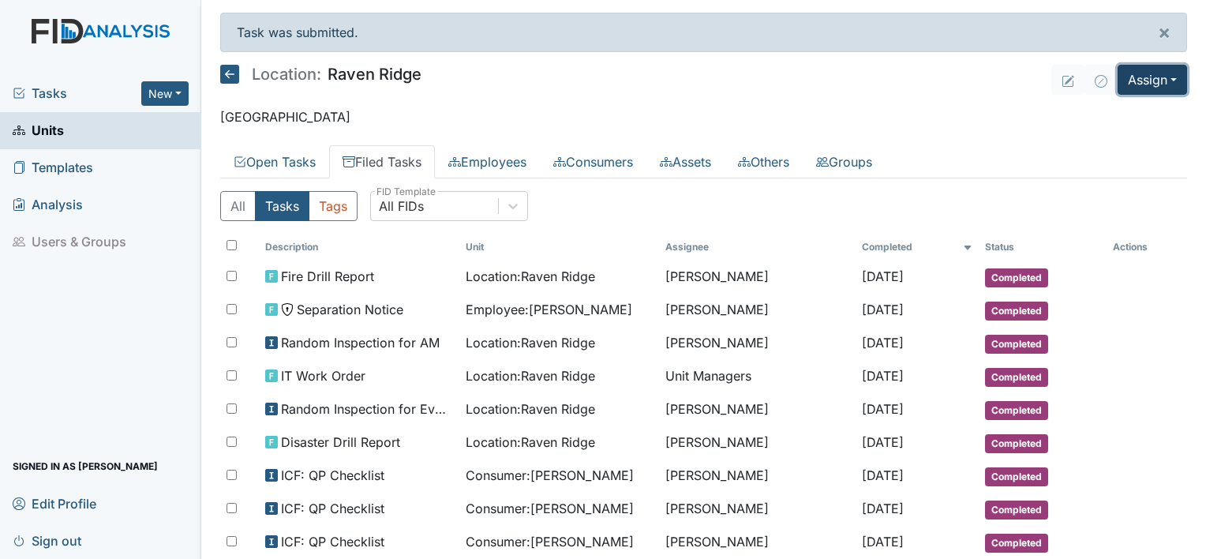
click at [1158, 79] on button "Assign" at bounding box center [1151, 80] width 69 height 30
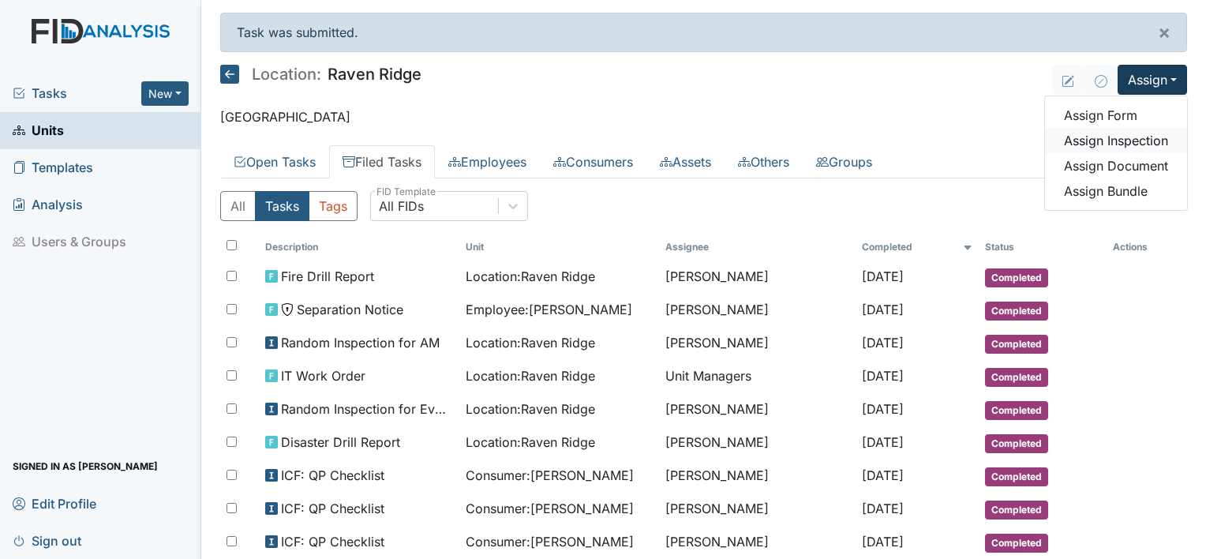
click at [1103, 141] on link "Assign Inspection" at bounding box center [1116, 140] width 142 height 25
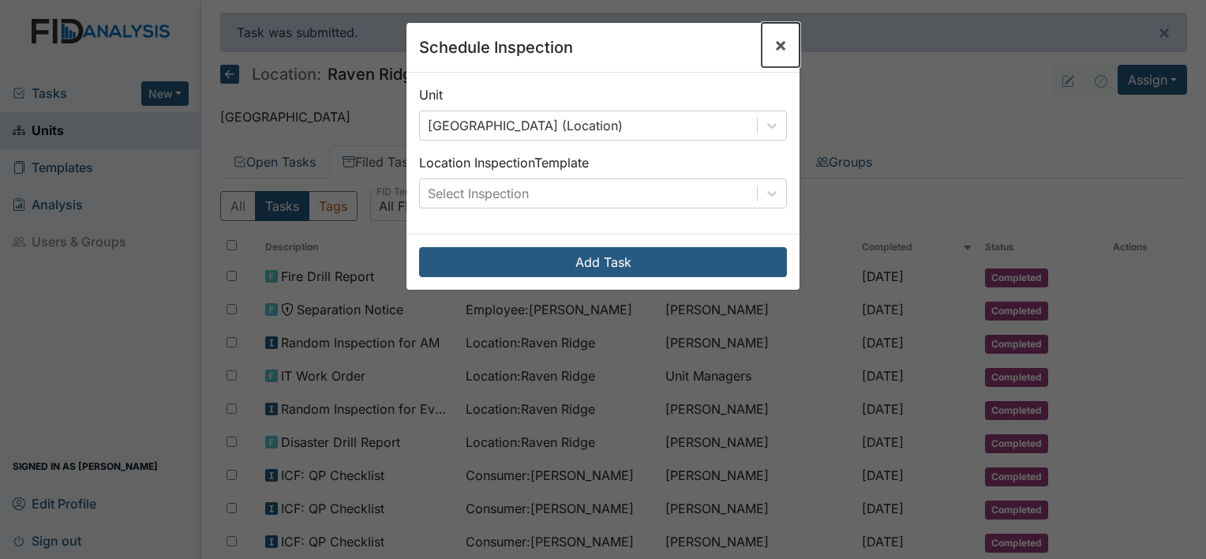
click at [774, 44] on span "×" at bounding box center [780, 44] width 13 height 23
